Goal: Transaction & Acquisition: Subscribe to service/newsletter

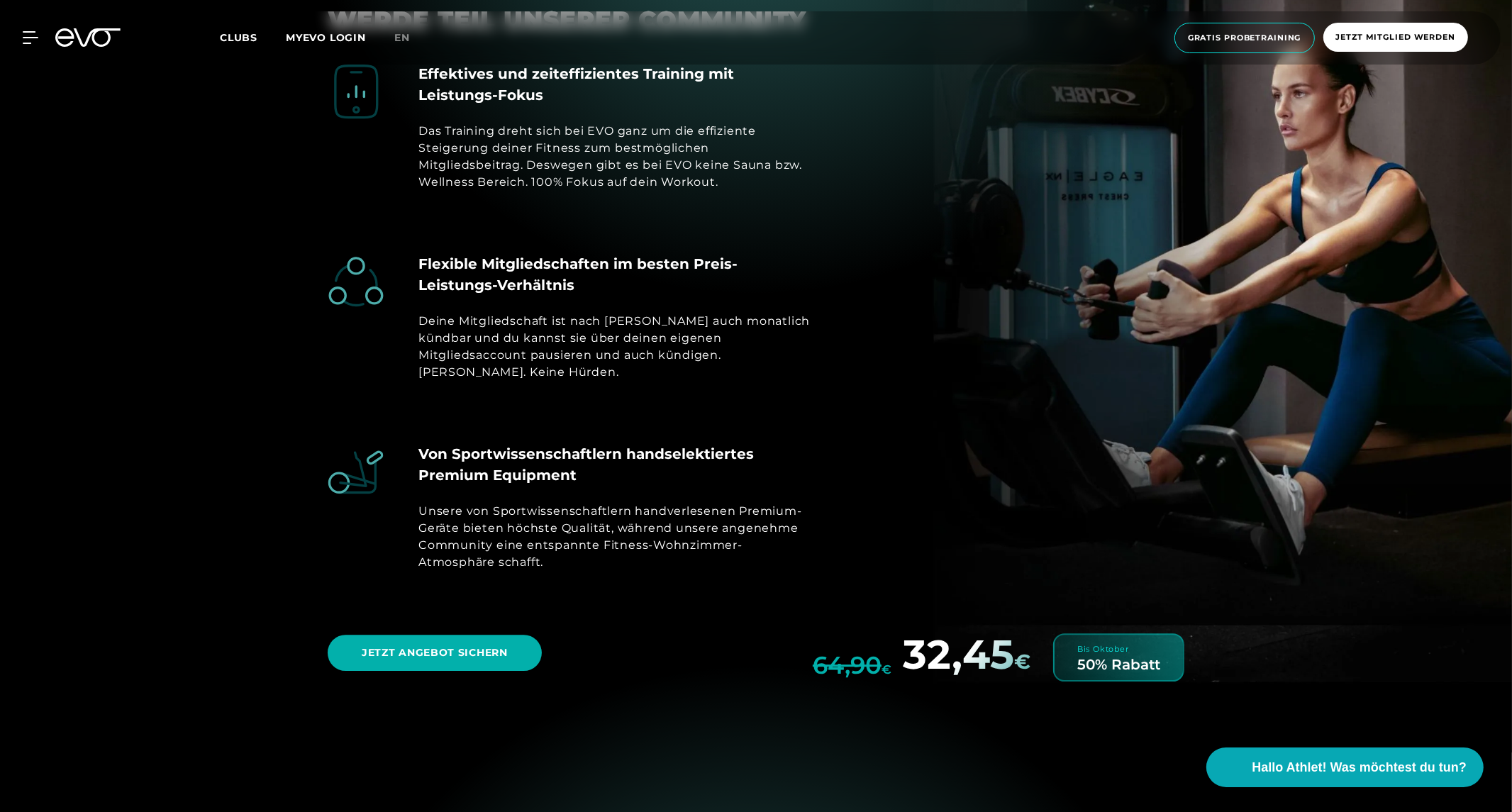
scroll to position [7977, 0]
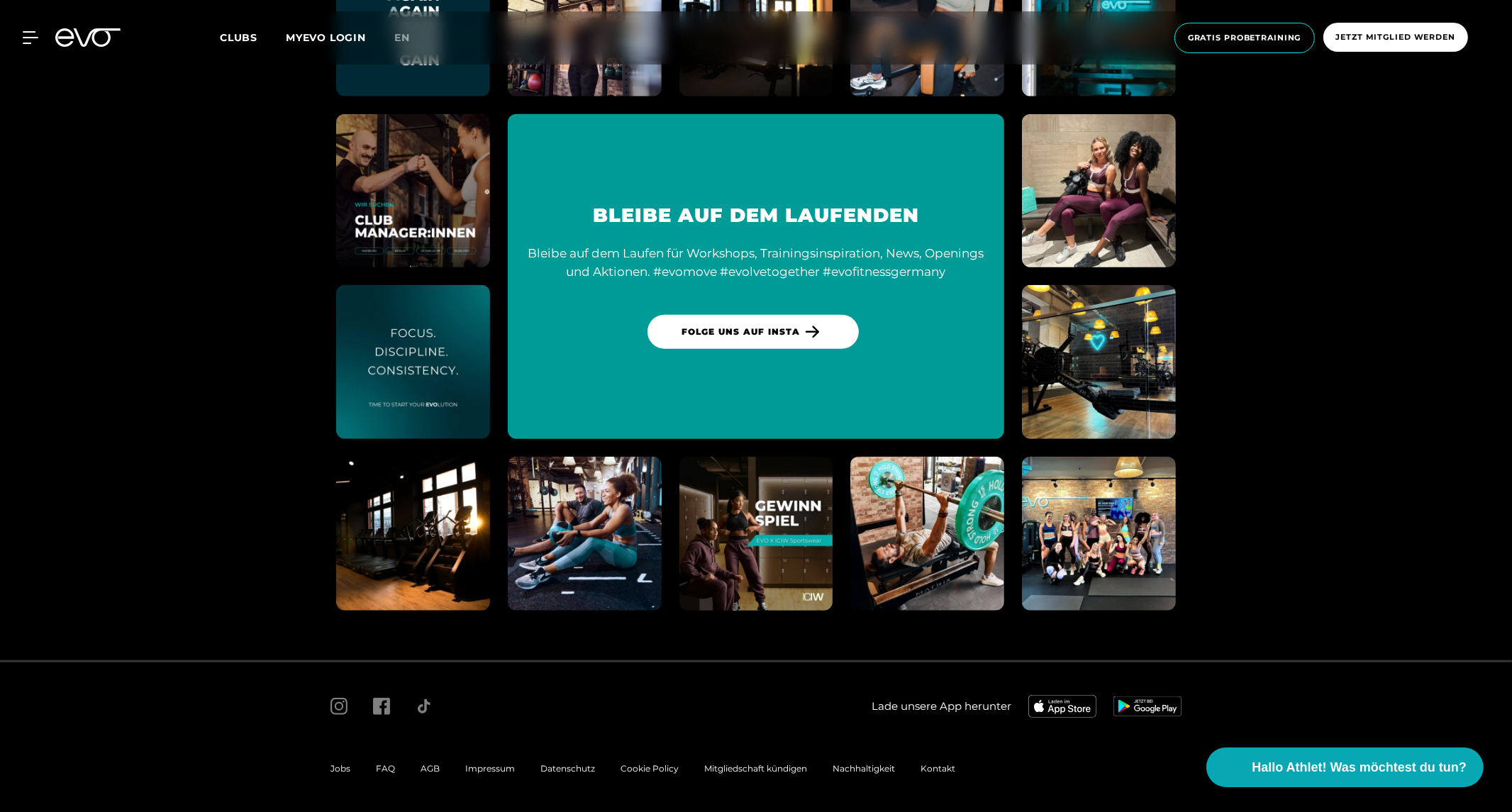
click at [426, 764] on span "AGB" at bounding box center [430, 769] width 19 height 11
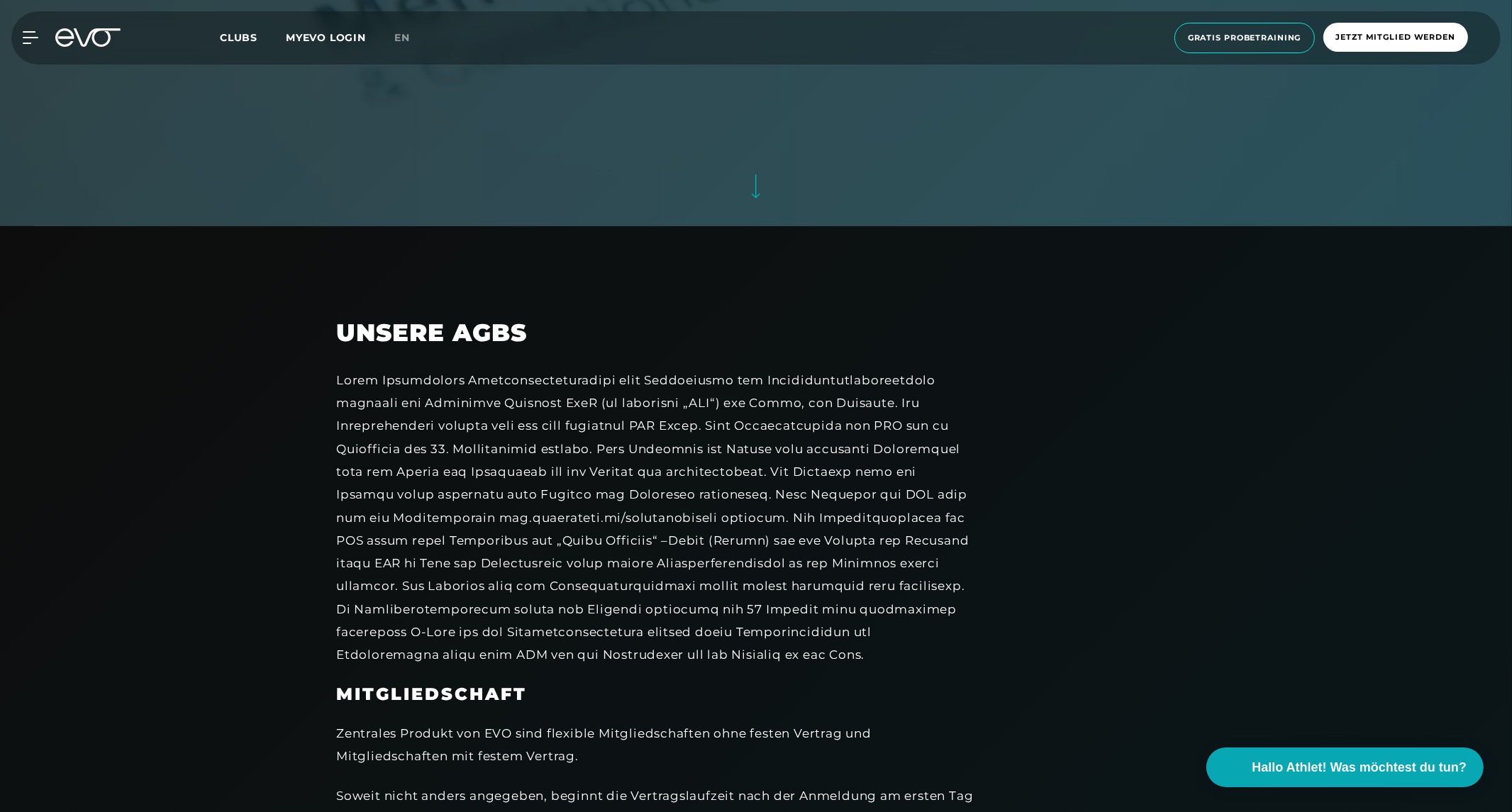
scroll to position [1261, 0]
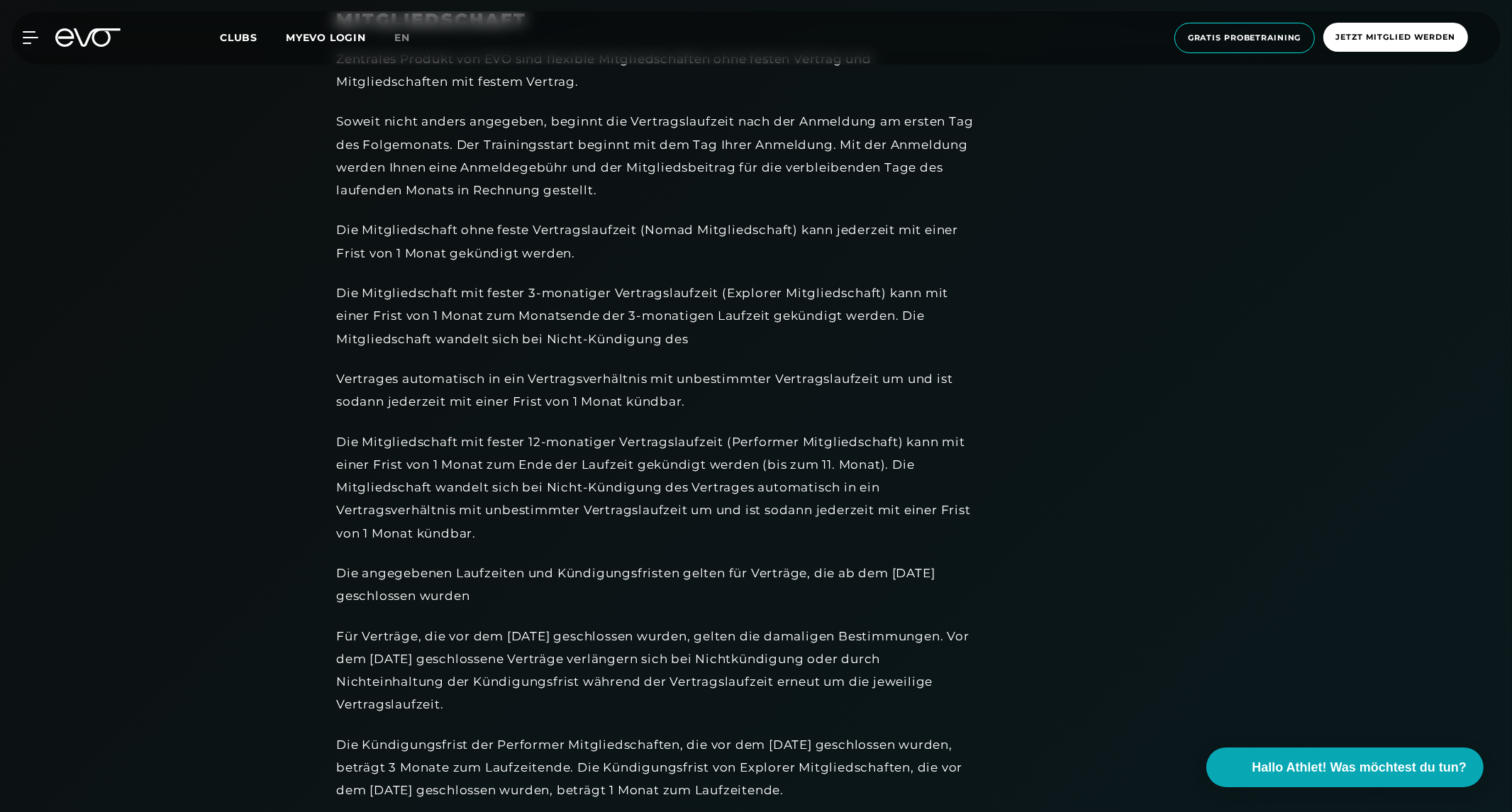
click at [402, 31] on link "en" at bounding box center [410, 38] width 33 height 17
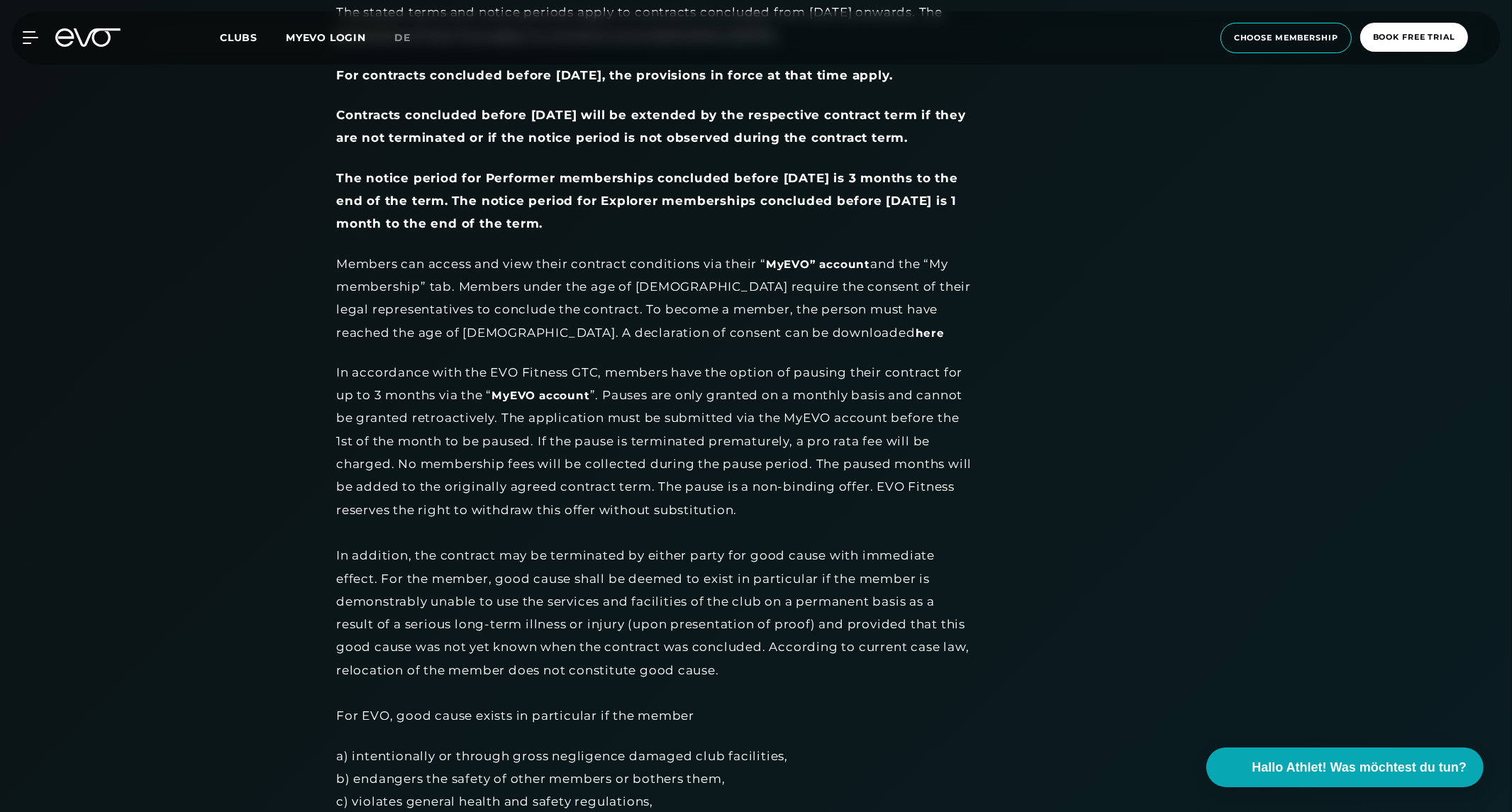
scroll to position [1812, 0]
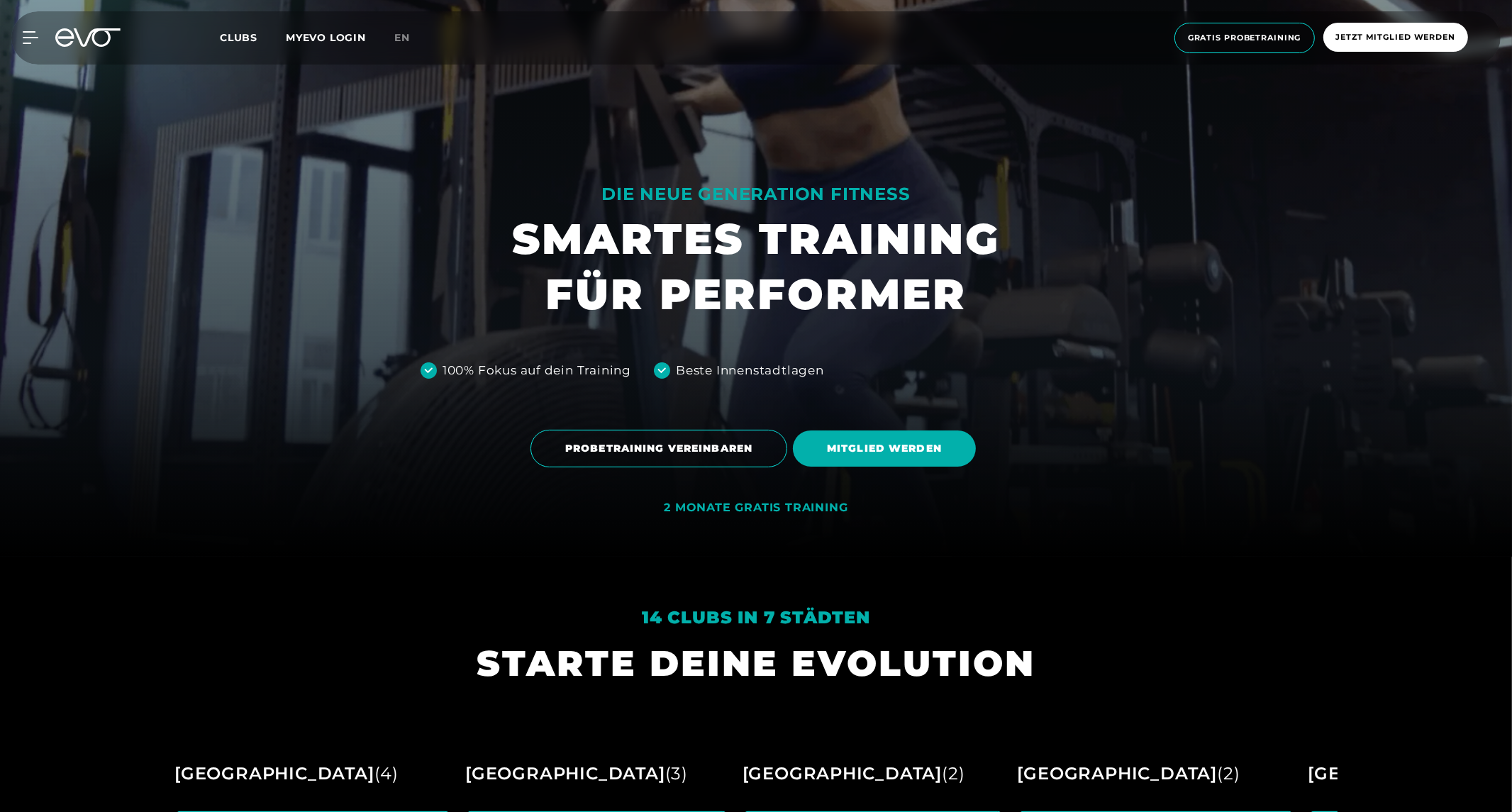
scroll to position [551, 0]
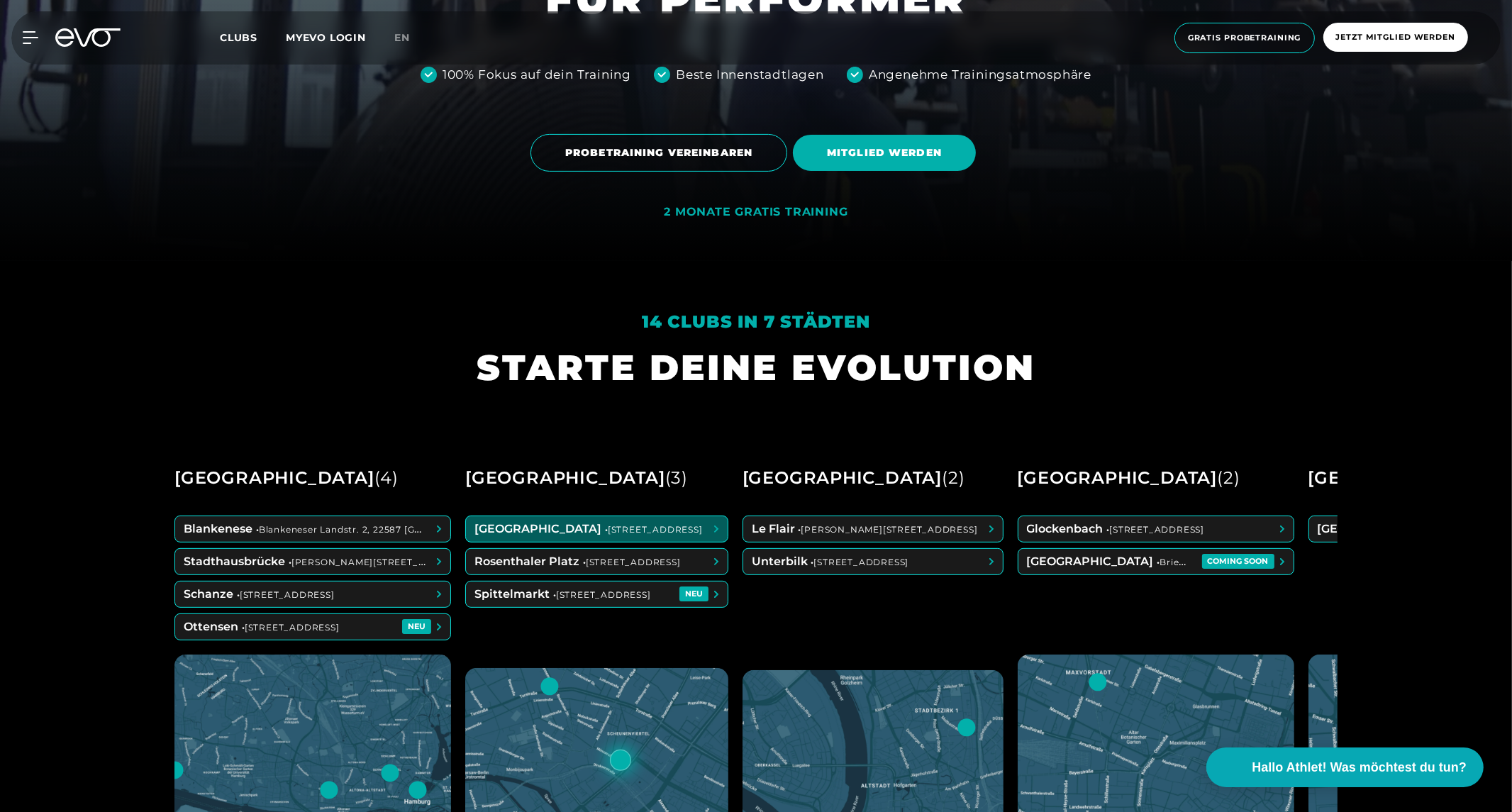
click at [639, 537] on span at bounding box center [597, 529] width 262 height 26
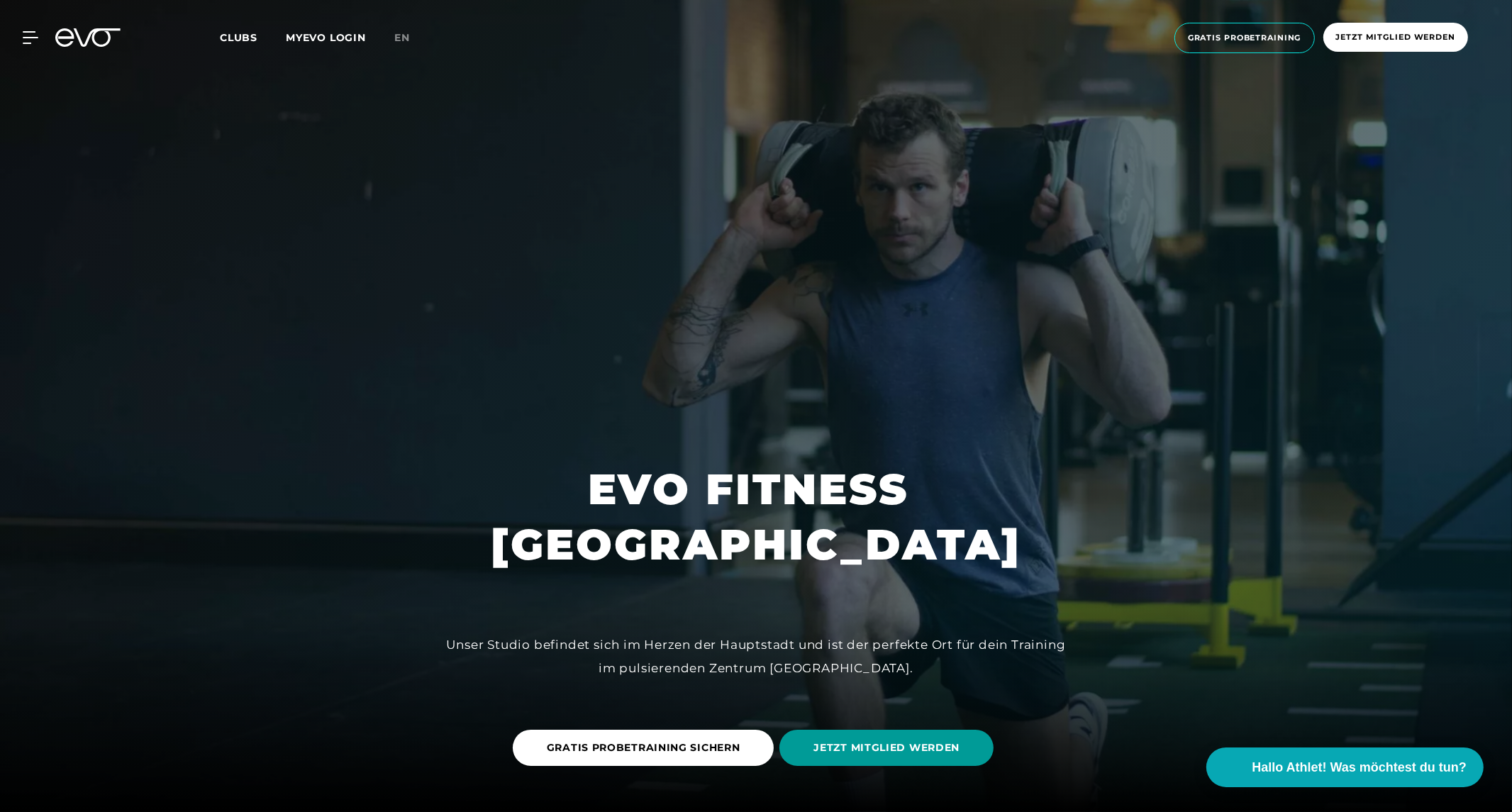
click at [848, 752] on span "JETZT MITGLIED WERDEN" at bounding box center [887, 748] width 146 height 15
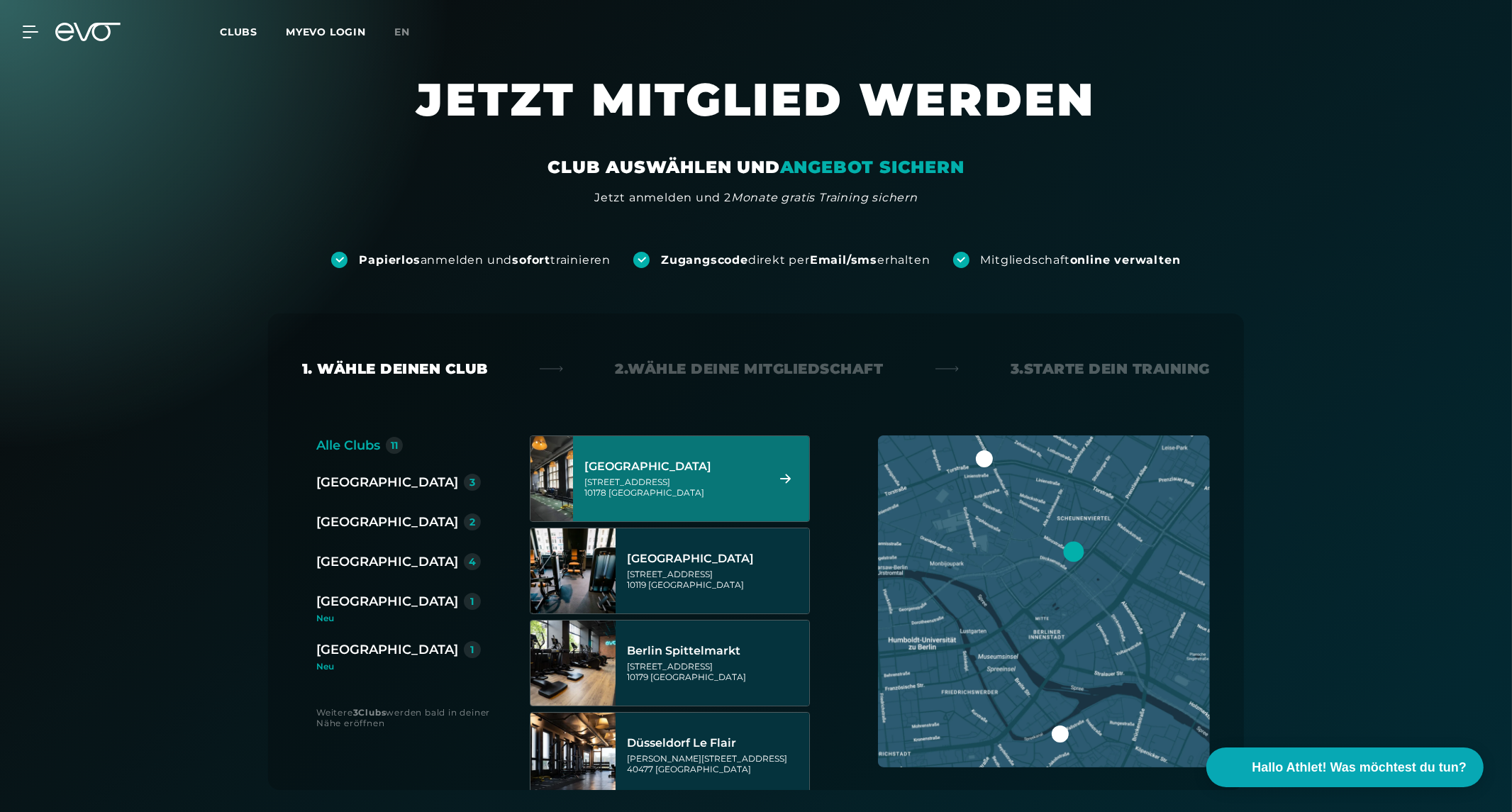
click at [614, 428] on div "1. Wähle deinen Club 2. Wähle deine Mitgliedschaft 3. Starte dein Training Alle…" at bounding box center [756, 552] width 975 height 477
click at [623, 472] on div "[GEOGRAPHIC_DATA]" at bounding box center [673, 466] width 178 height 14
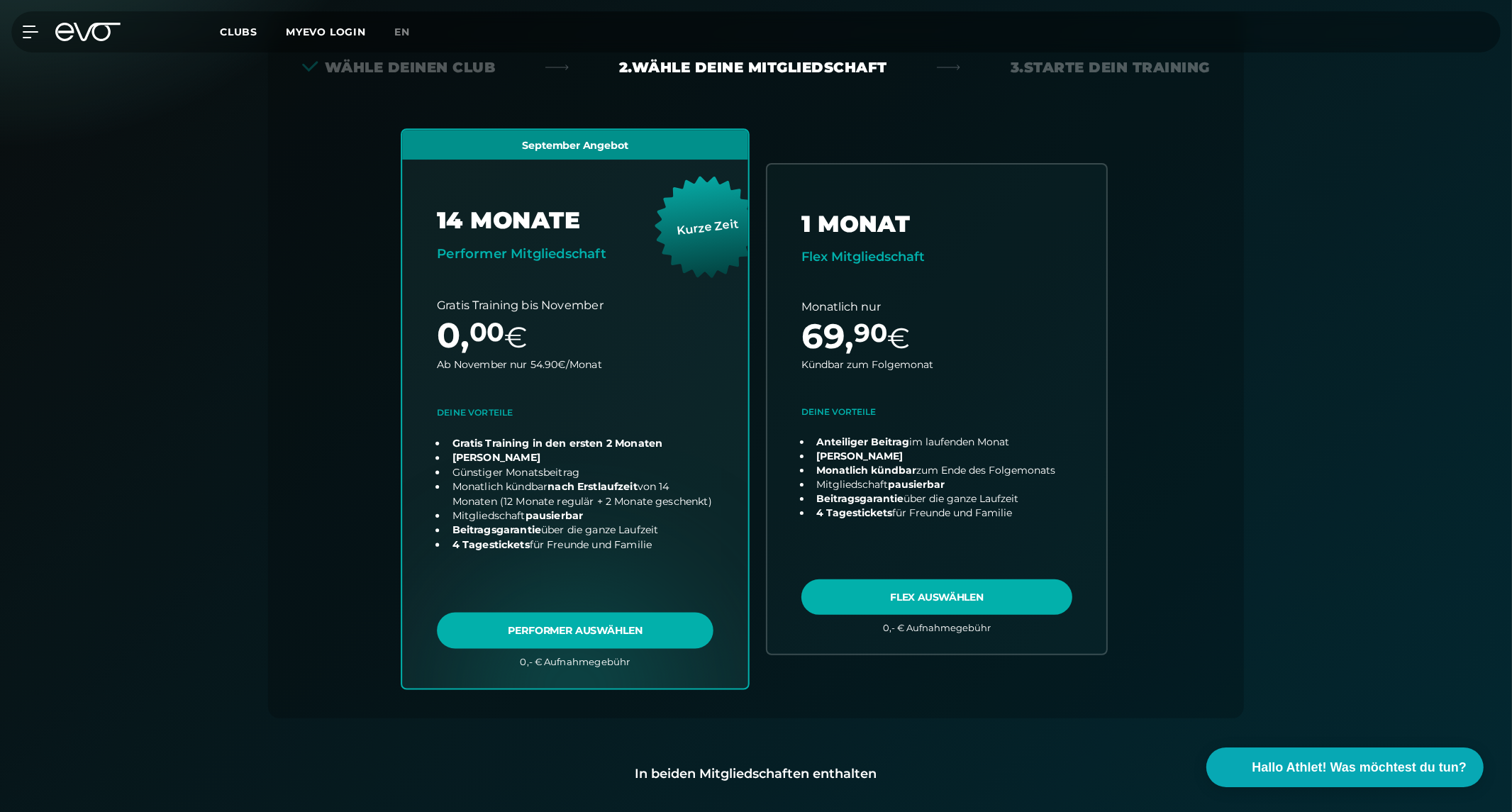
scroll to position [313, 0]
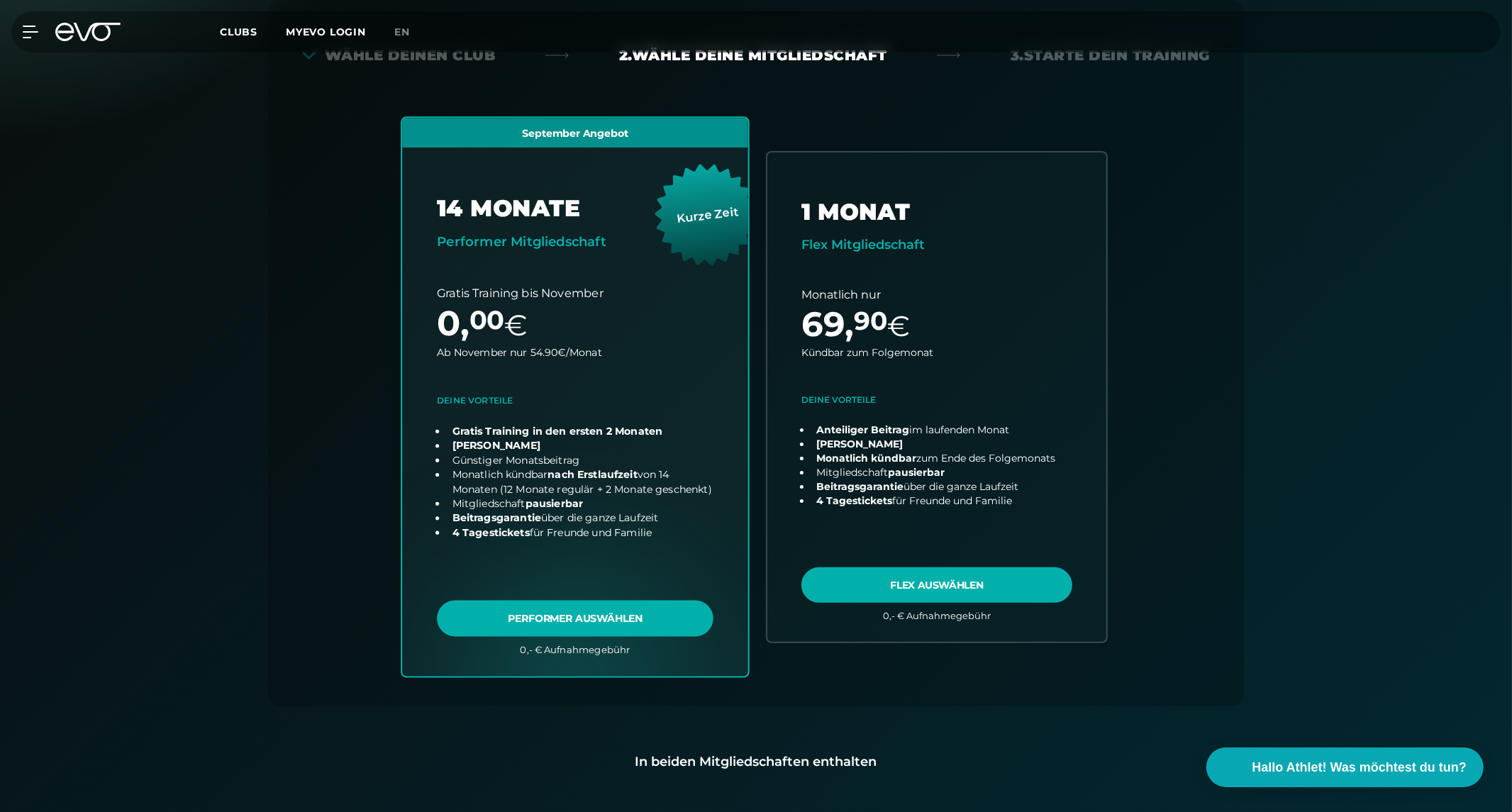
click at [512, 616] on link "choose plan" at bounding box center [574, 397] width 346 height 559
